Goal: Transaction & Acquisition: Purchase product/service

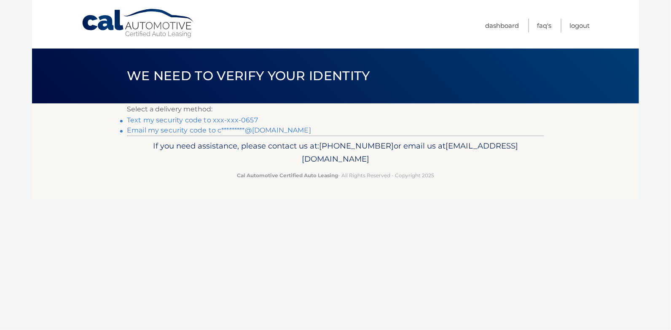
click at [174, 120] on link "Text my security code to xxx-xxx-0657" at bounding box center [192, 120] width 131 height 8
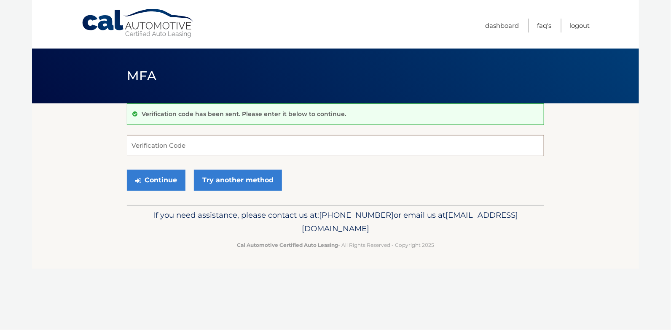
click at [176, 143] on input "Verification Code" at bounding box center [335, 145] width 417 height 21
type input "511207"
click at [167, 177] on button "Continue" at bounding box center [156, 179] width 59 height 21
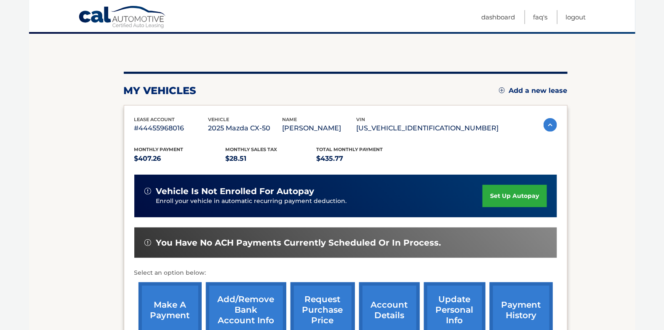
scroll to position [84, 0]
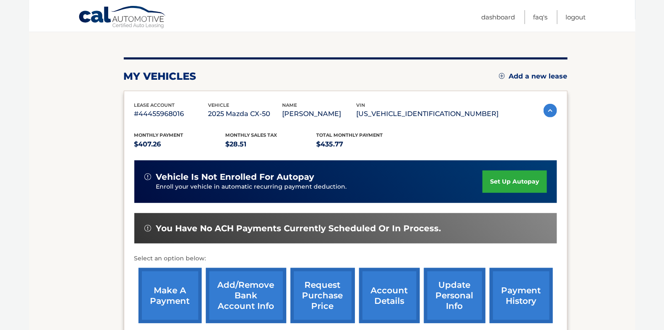
click at [161, 292] on link "make a payment" at bounding box center [170, 295] width 63 height 55
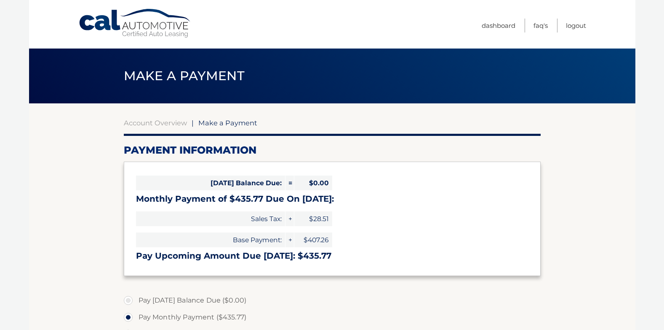
select select "NTk4MWNkOWEtMWUwNi00MGY2LWI0NGItYzcyYmZmMzc5YWM5"
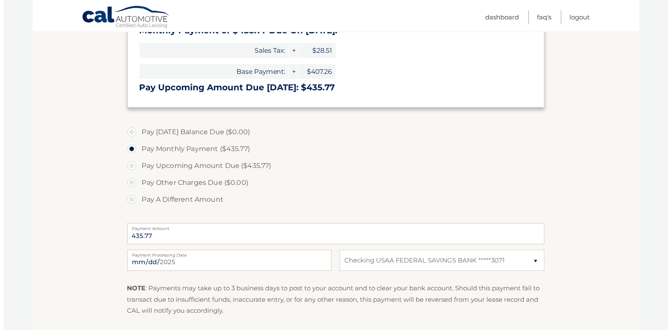
scroll to position [210, 0]
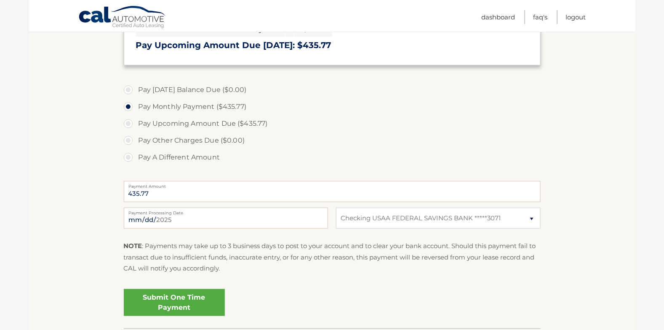
click at [167, 306] on link "Submit One Time Payment" at bounding box center [174, 302] width 101 height 27
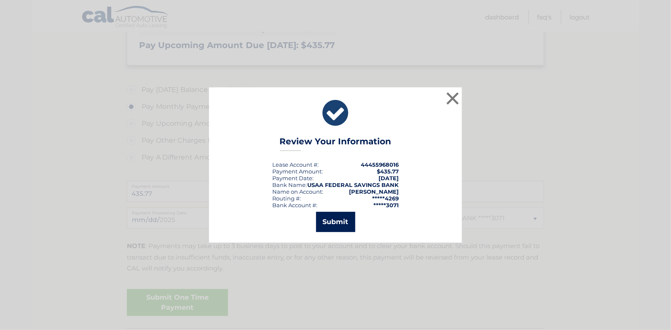
click at [338, 220] on button "Submit" at bounding box center [335, 222] width 39 height 20
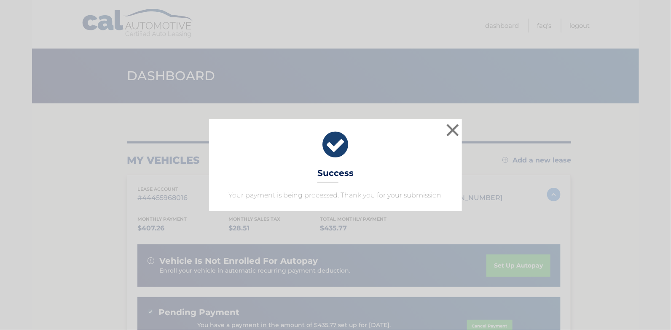
click at [334, 150] on icon at bounding box center [336, 144] width 232 height 30
click at [451, 131] on button "×" at bounding box center [452, 129] width 17 height 17
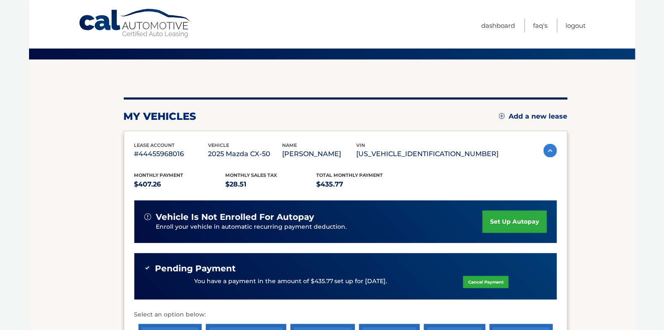
scroll to position [27, 0]
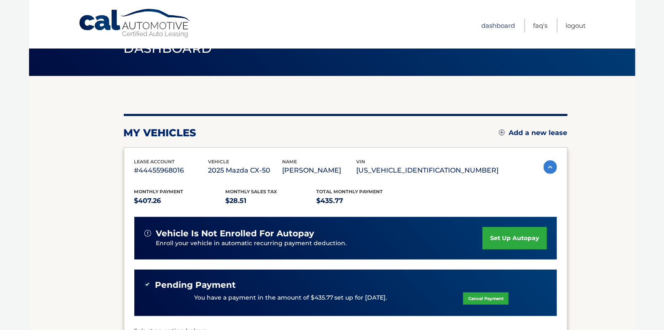
click at [493, 25] on link "Dashboard" at bounding box center [499, 26] width 34 height 14
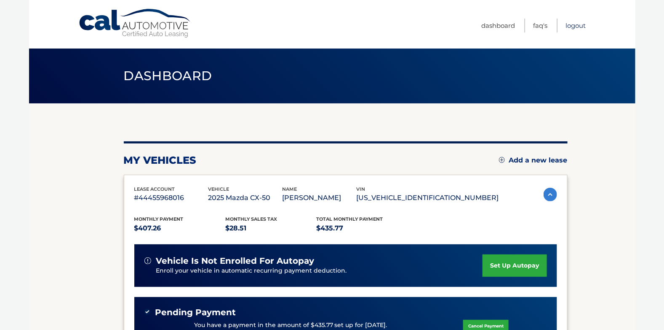
click at [577, 28] on link "Logout" at bounding box center [576, 26] width 20 height 14
